Goal: Find contact information

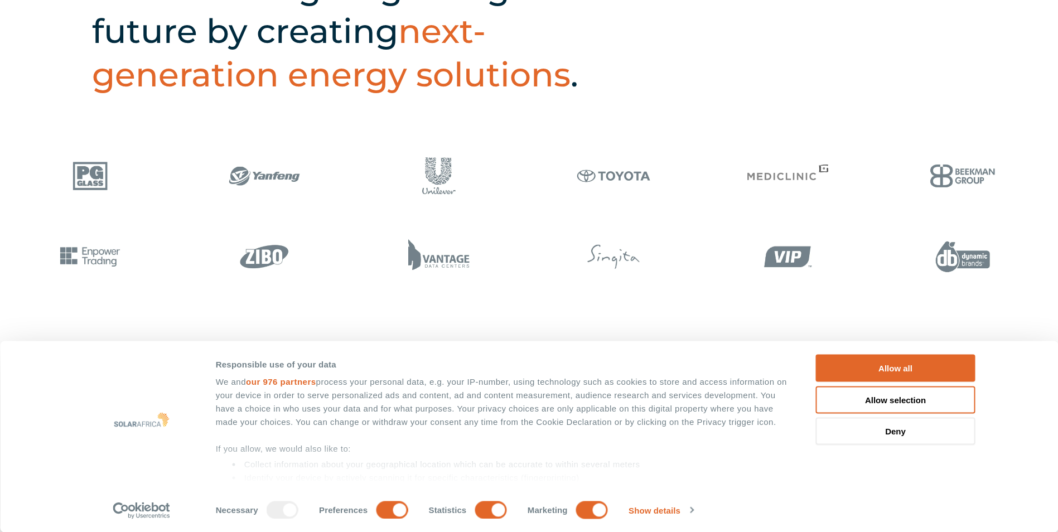
scroll to position [749, 0]
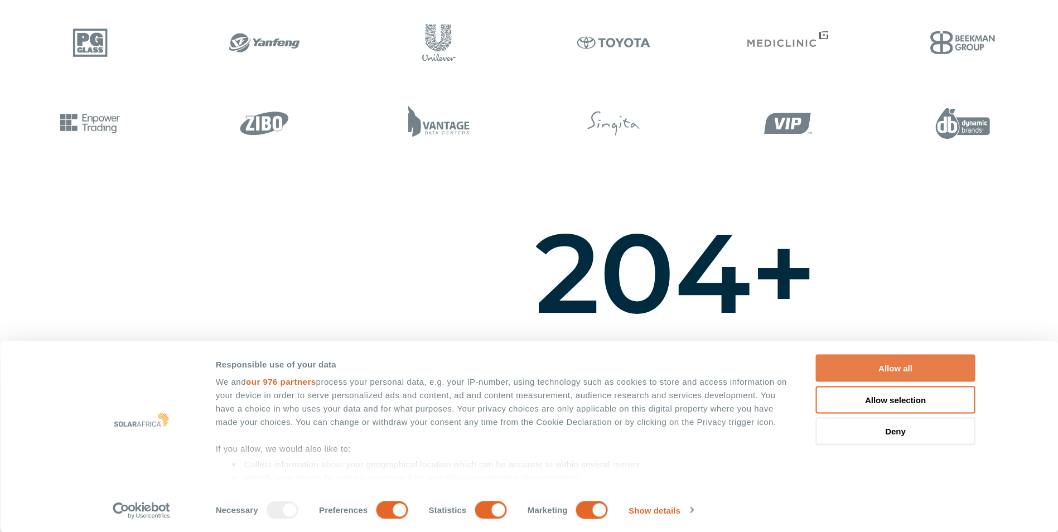
click at [909, 368] on button "Allow all" at bounding box center [895, 368] width 159 height 27
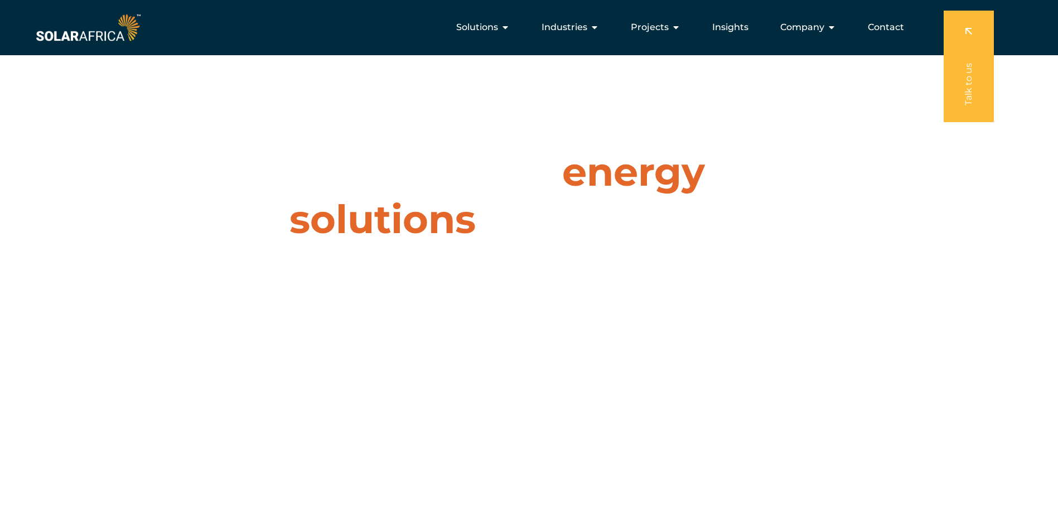
scroll to position [0, 0]
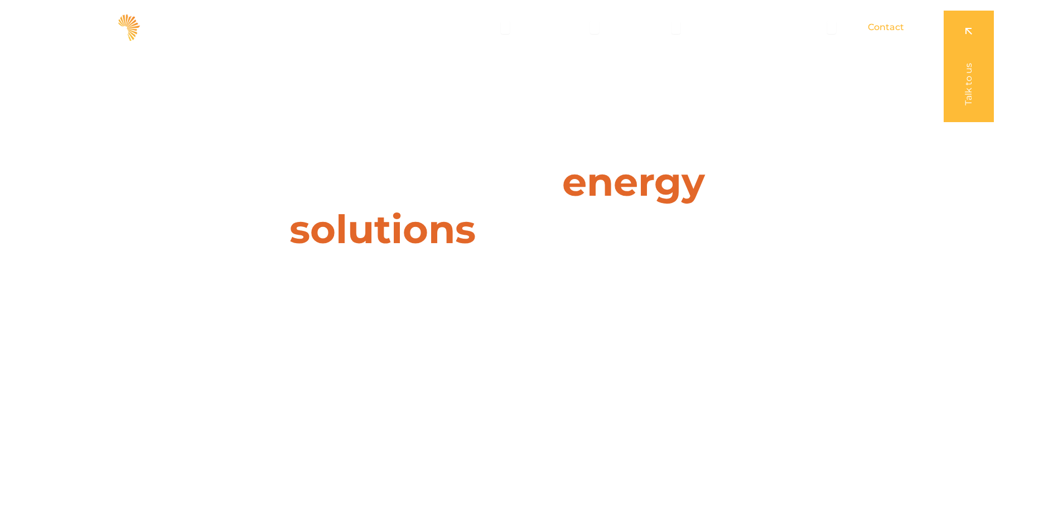
click at [877, 26] on span "Contact" at bounding box center [885, 27] width 36 height 13
